Goal: Information Seeking & Learning: Learn about a topic

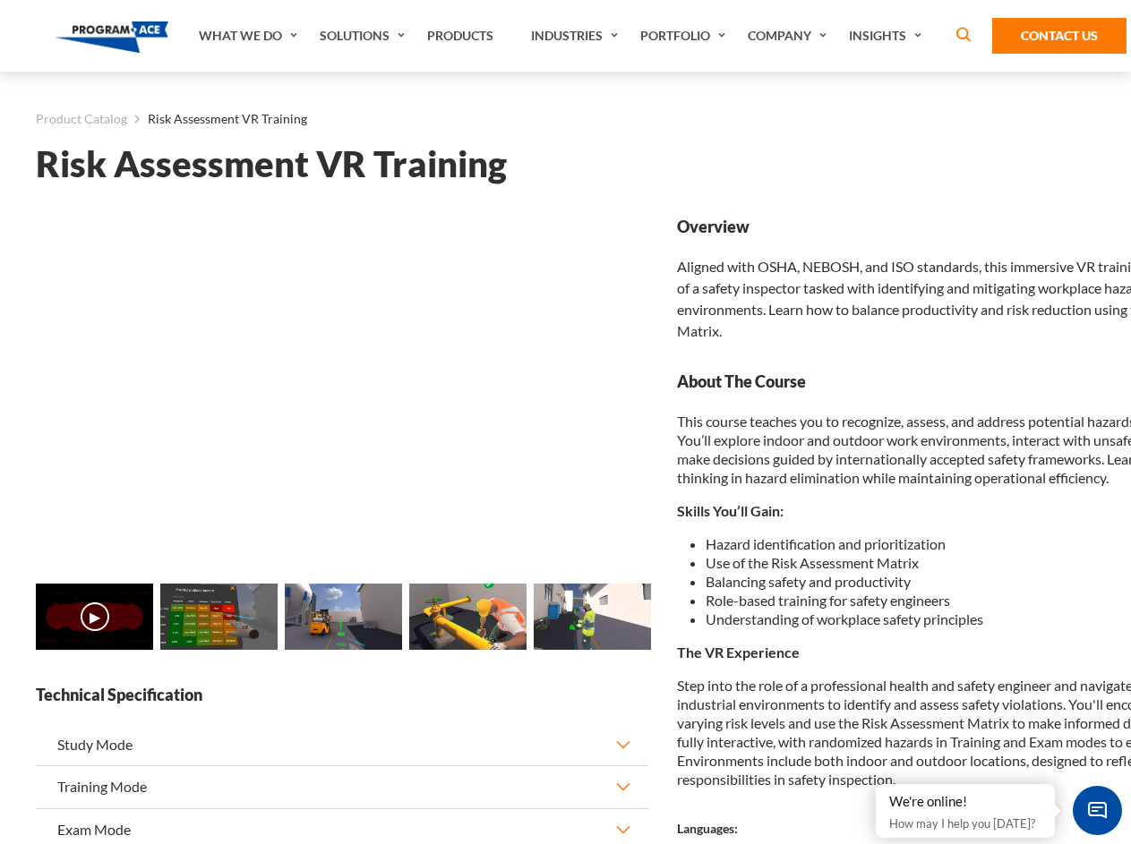
click at [364, 36] on link "Solutions" at bounding box center [364, 36] width 107 height 72
click at [0, 0] on div "AI & Computer Vision Solutions Computer Vision Quality Control AI tools for fas…" at bounding box center [0, 0] width 0 height 0
click at [0, 0] on div "AI & Computer Vision Solutions Virtual Training Solutions Virtual Tour Solution…" at bounding box center [0, 0] width 0 height 0
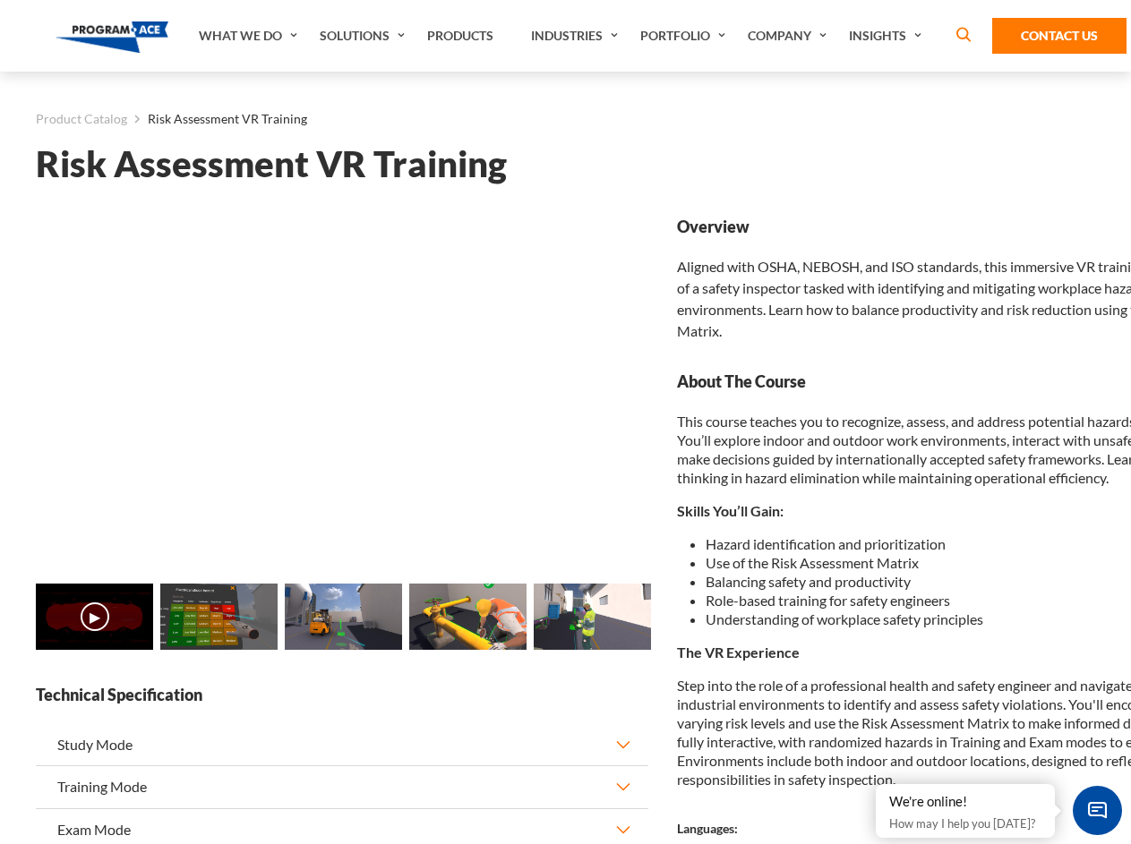
click at [0, 0] on div "AI & Computer Vision Solutions Virtual Training Solutions Virtual Tour Solution…" at bounding box center [0, 0] width 0 height 0
click at [0, 0] on div "AI & Computer Vision Solutions Computer Vision Quality Control AI tools for fas…" at bounding box center [0, 0] width 0 height 0
